Goal: Navigation & Orientation: Find specific page/section

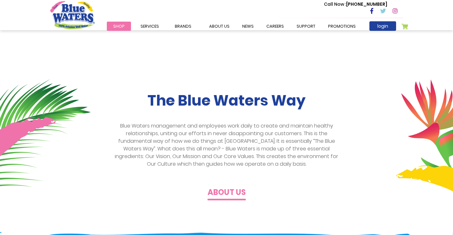
scroll to position [127, 0]
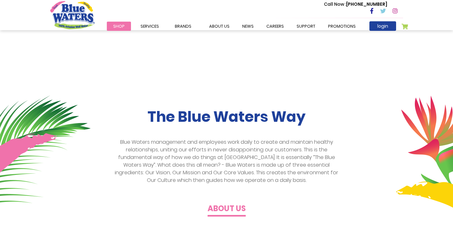
click at [119, 26] on span "Shop" at bounding box center [118, 26] width 11 height 6
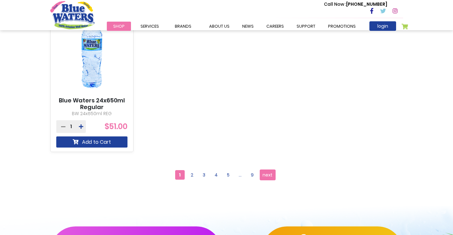
scroll to position [668, 0]
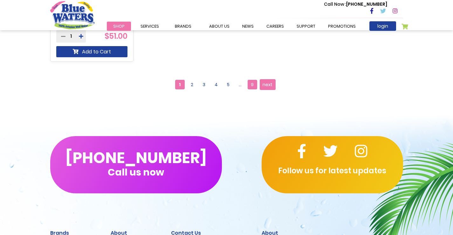
click at [252, 86] on span "9" at bounding box center [253, 85] width 10 height 10
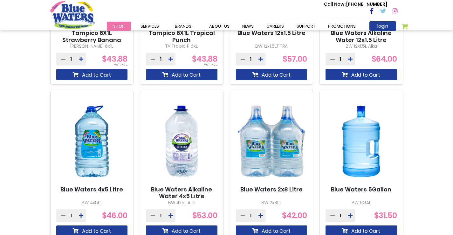
scroll to position [541, 0]
